Goal: Task Accomplishment & Management: Complete application form

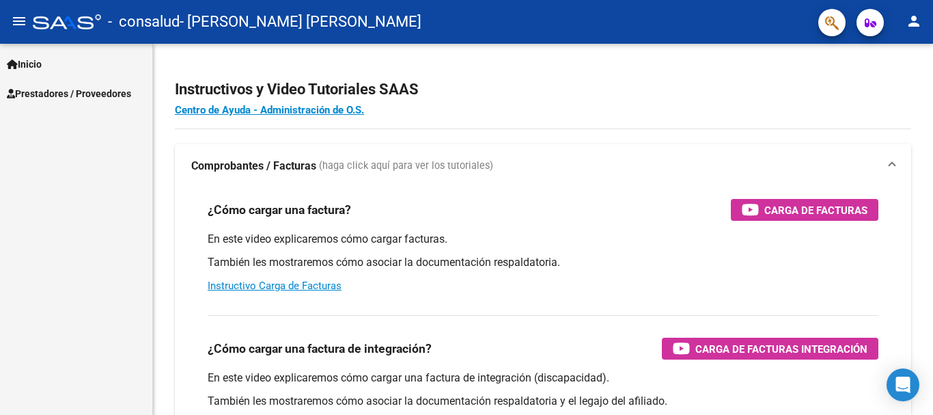
click at [14, 16] on mat-icon "menu" at bounding box center [19, 21] width 16 height 16
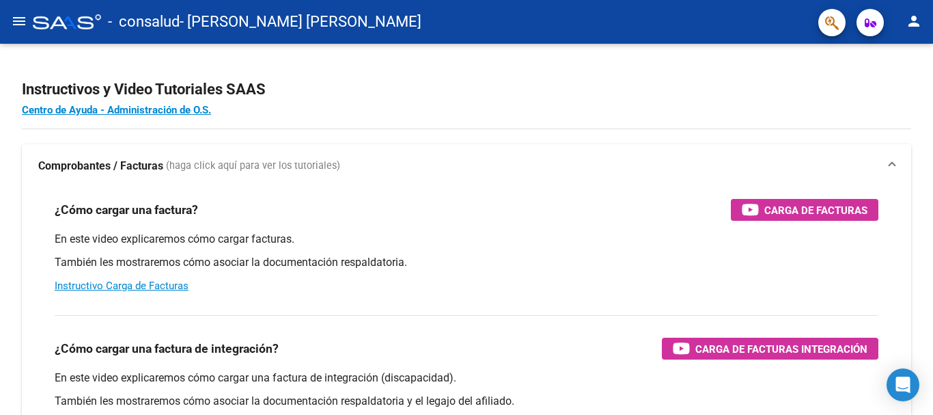
click at [14, 16] on mat-icon "menu" at bounding box center [19, 21] width 16 height 16
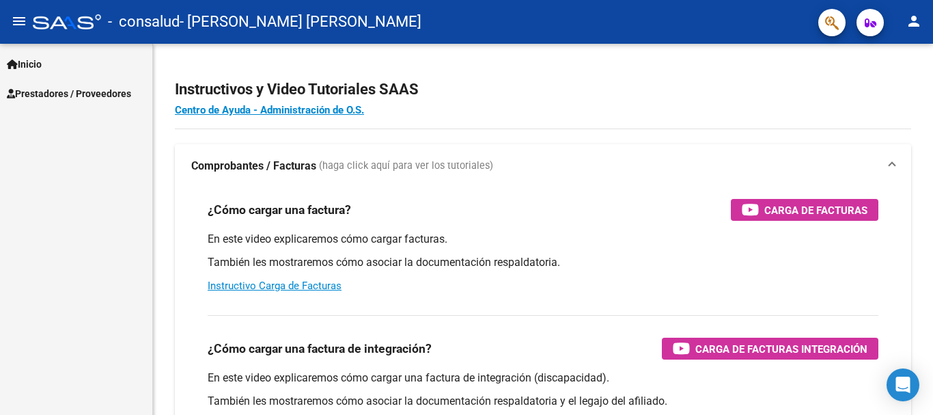
click at [78, 96] on span "Prestadores / Proveedores" at bounding box center [69, 93] width 124 height 15
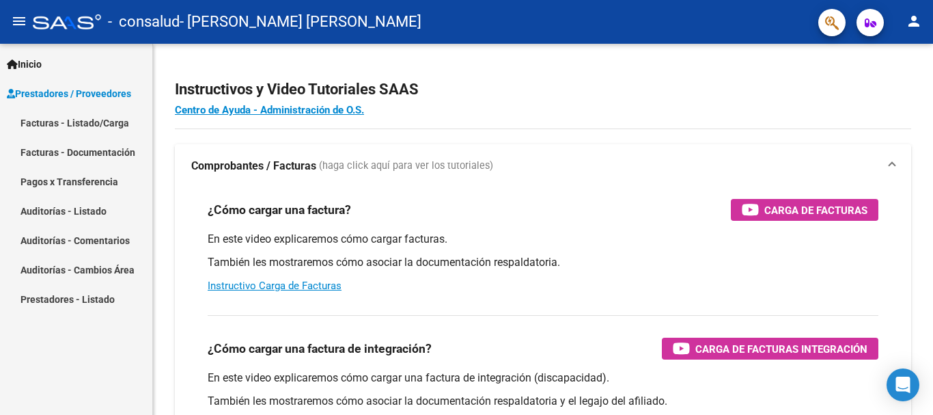
click at [72, 122] on link "Facturas - Listado/Carga" at bounding box center [76, 122] width 152 height 29
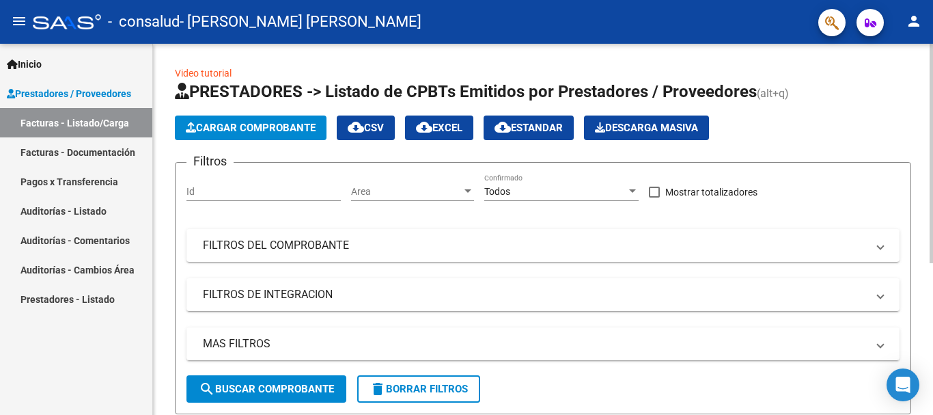
click at [247, 131] on span "Cargar Comprobante" at bounding box center [251, 128] width 130 height 12
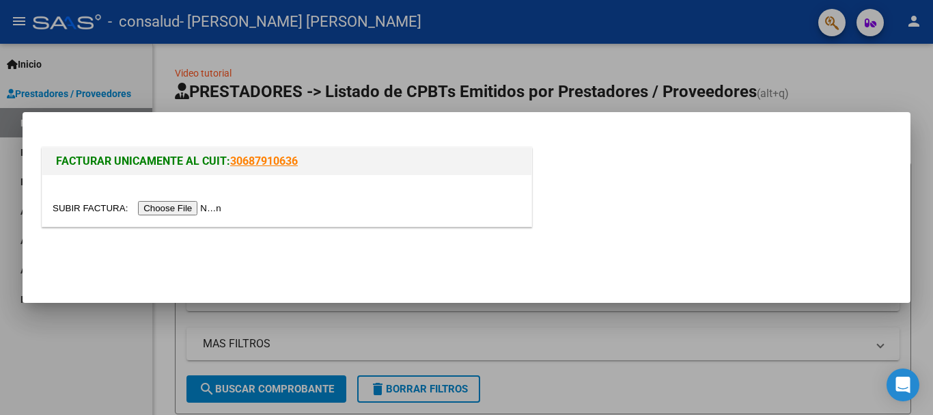
click at [194, 210] on input "file" at bounding box center [139, 208] width 173 height 14
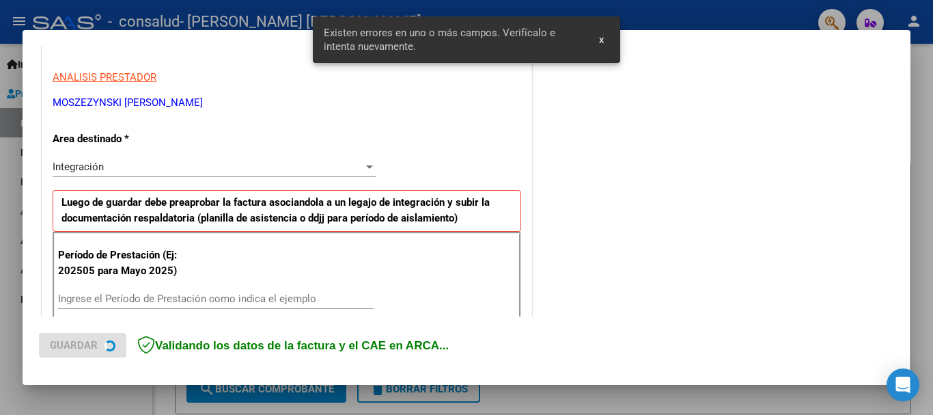
scroll to position [341, 0]
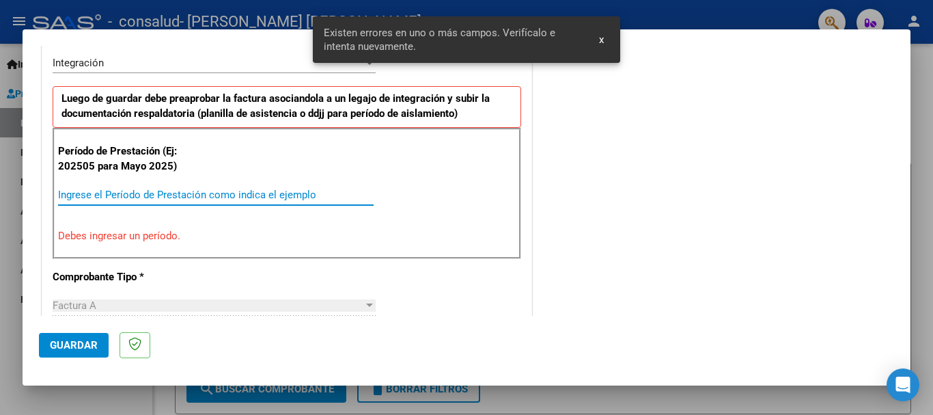
click at [264, 195] on input "Ingrese el Período de Prestación como indica el ejemplo" at bounding box center [216, 195] width 316 height 12
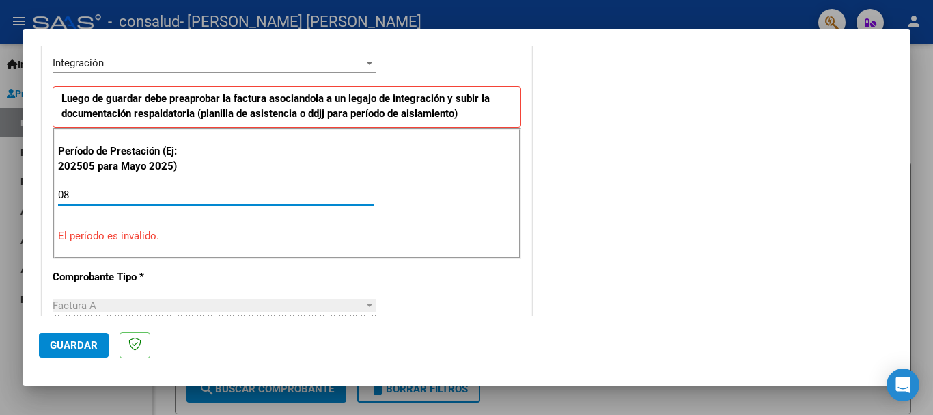
type input "0"
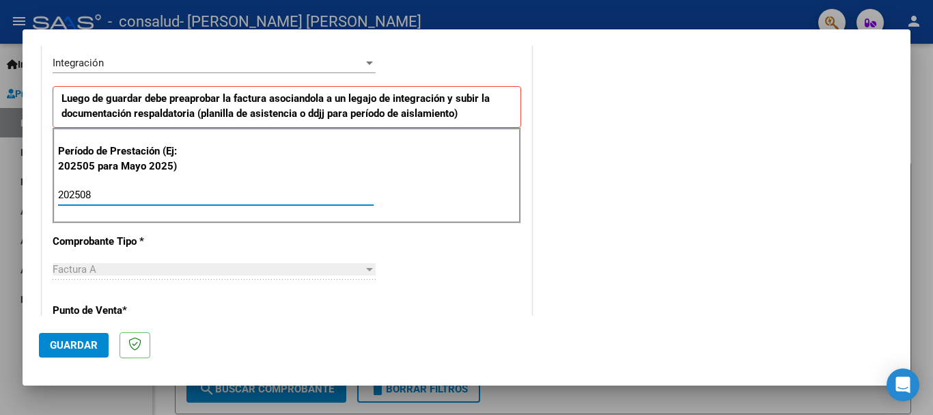
type input "202508"
click at [81, 347] on span "Guardar" at bounding box center [74, 345] width 48 height 12
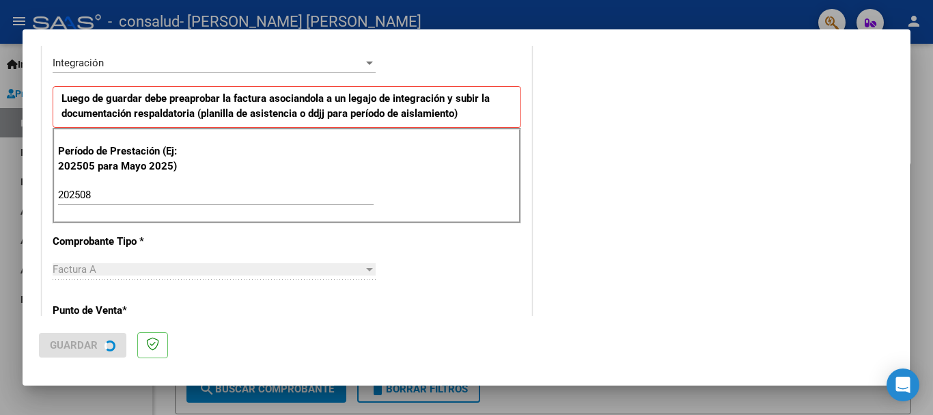
scroll to position [0, 0]
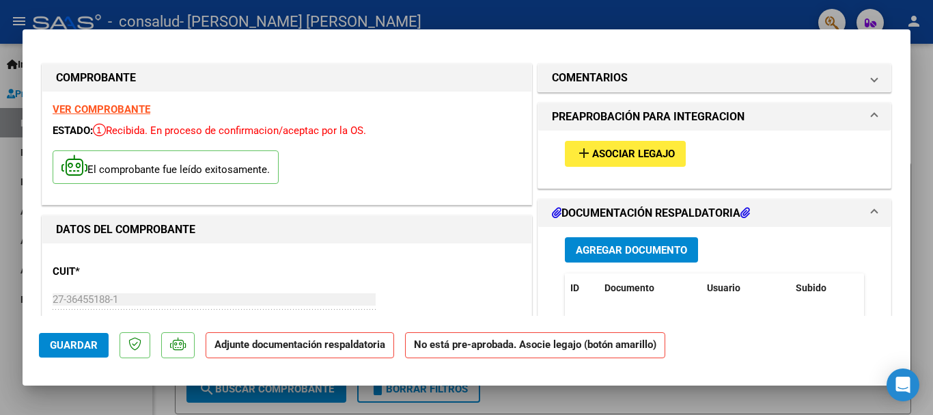
click at [620, 249] on span "Agregar Documento" at bounding box center [631, 250] width 111 height 12
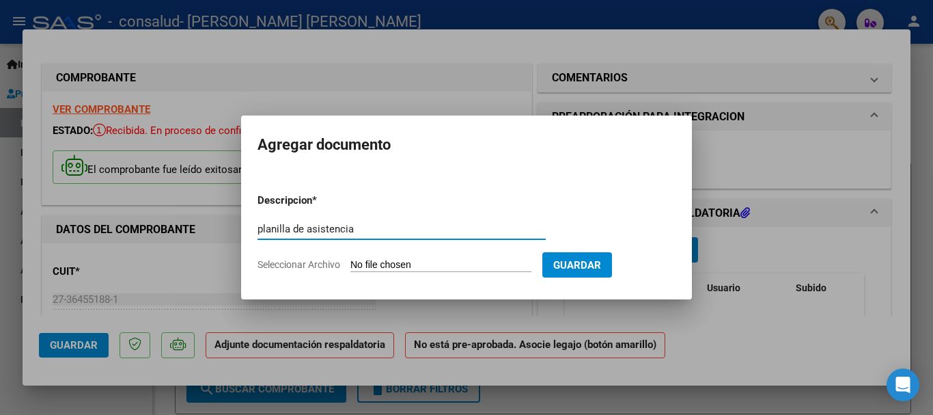
type input "planilla de asistencia"
click at [397, 265] on input "Seleccionar Archivo" at bounding box center [440, 265] width 181 height 13
type input "C:\fakepath\CamScanner [DATE] 21.57.pdf"
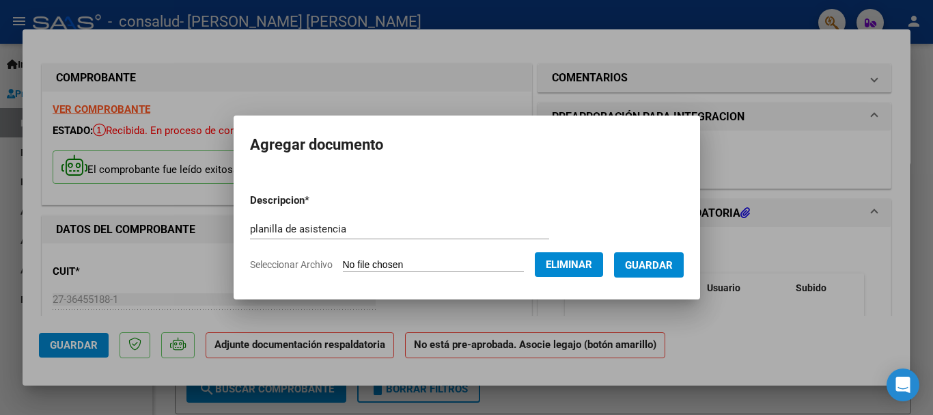
click at [646, 264] on span "Guardar" at bounding box center [649, 265] width 48 height 12
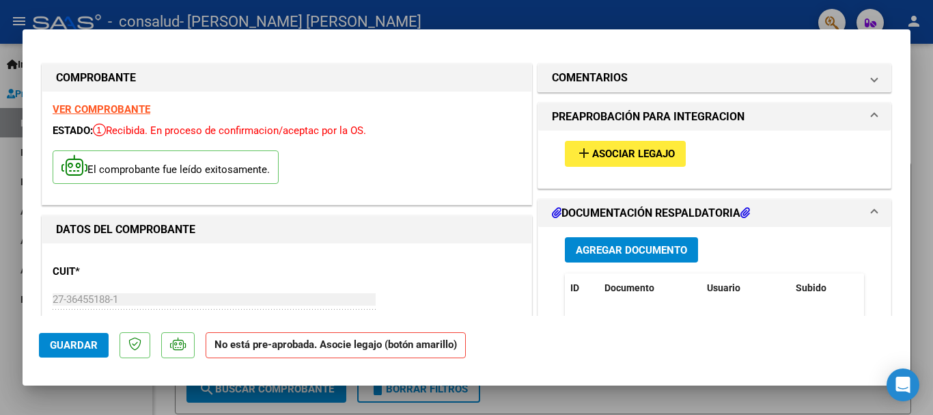
click at [80, 348] on span "Guardar" at bounding box center [74, 345] width 48 height 12
click at [636, 160] on span "Asociar Legajo" at bounding box center [633, 154] width 83 height 12
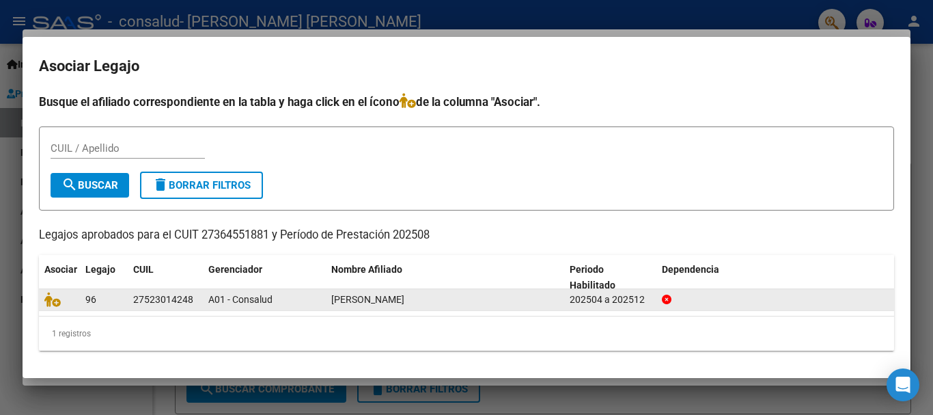
click at [124, 302] on datatable-body-cell "96" at bounding box center [104, 299] width 48 height 21
click at [124, 301] on datatable-body-cell "96" at bounding box center [104, 299] width 48 height 21
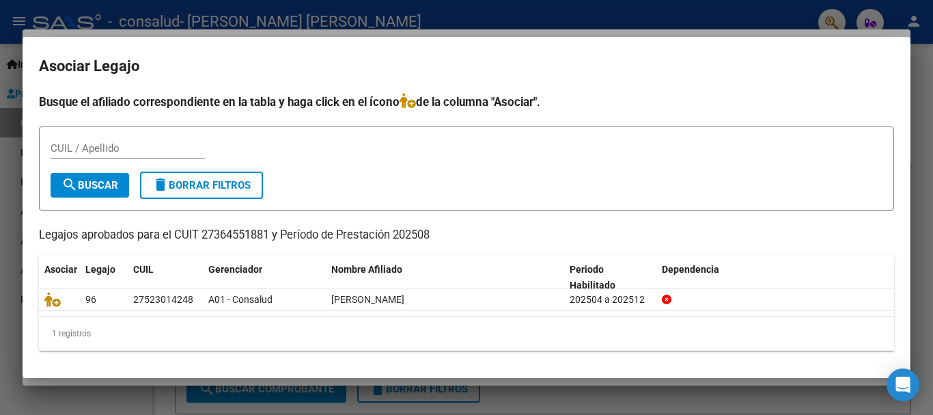
click at [673, 66] on div at bounding box center [466, 207] width 933 height 415
